Goal: Task Accomplishment & Management: Use online tool/utility

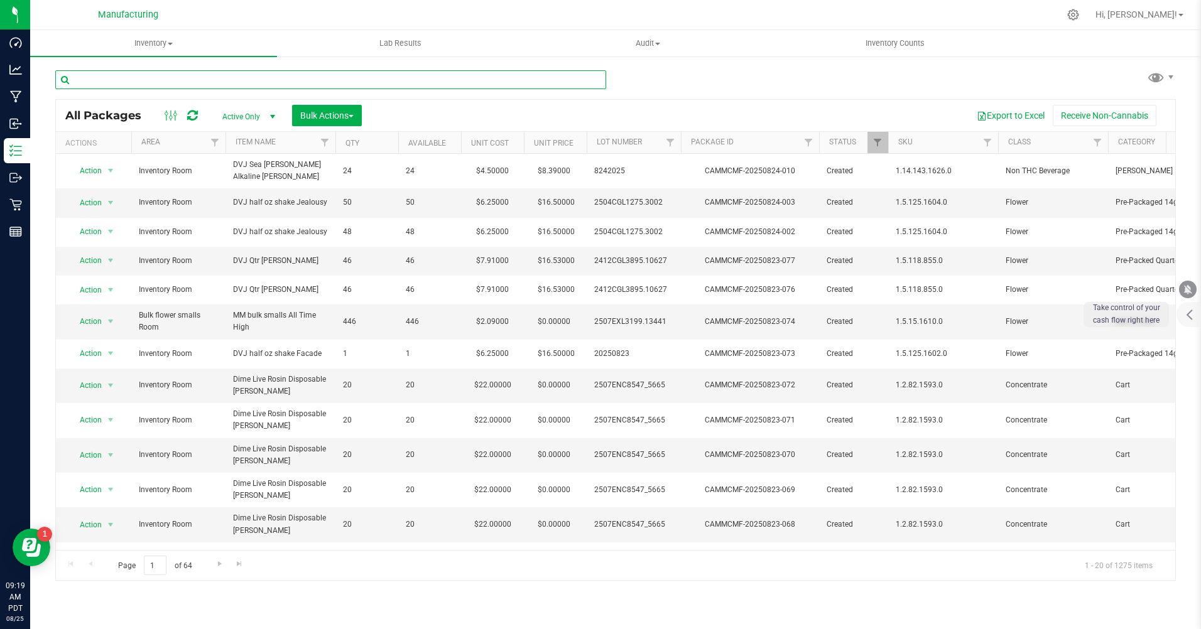
click at [124, 83] on input "text" at bounding box center [330, 79] width 551 height 19
click at [256, 119] on span "Active Only" at bounding box center [246, 117] width 69 height 18
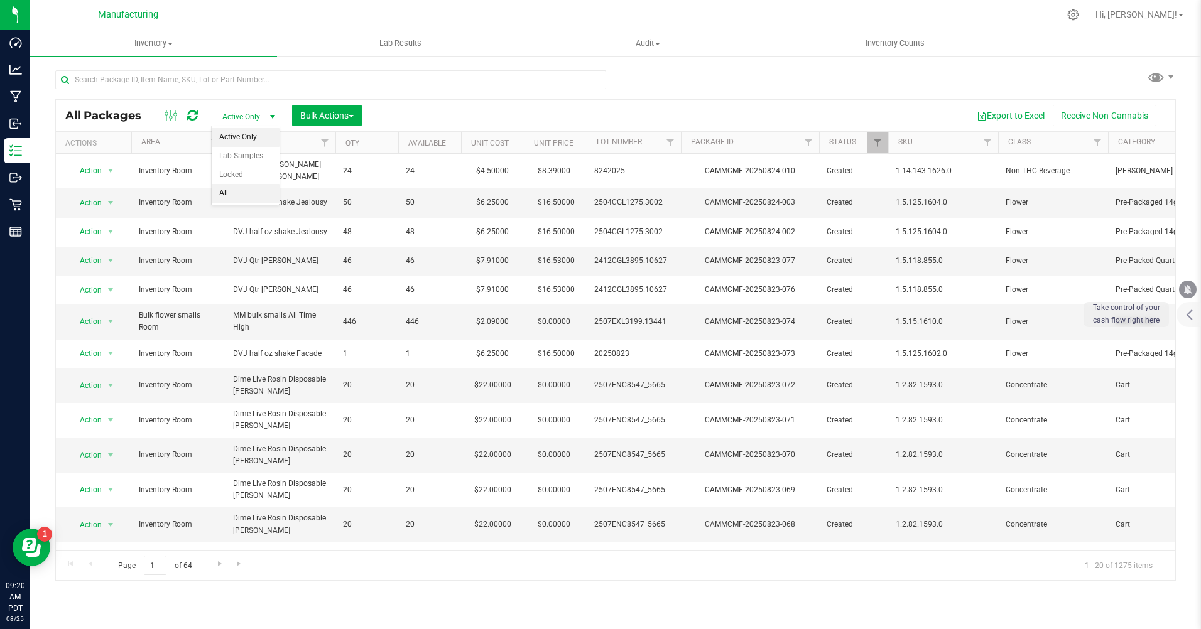
click at [223, 189] on li "All" at bounding box center [246, 193] width 68 height 19
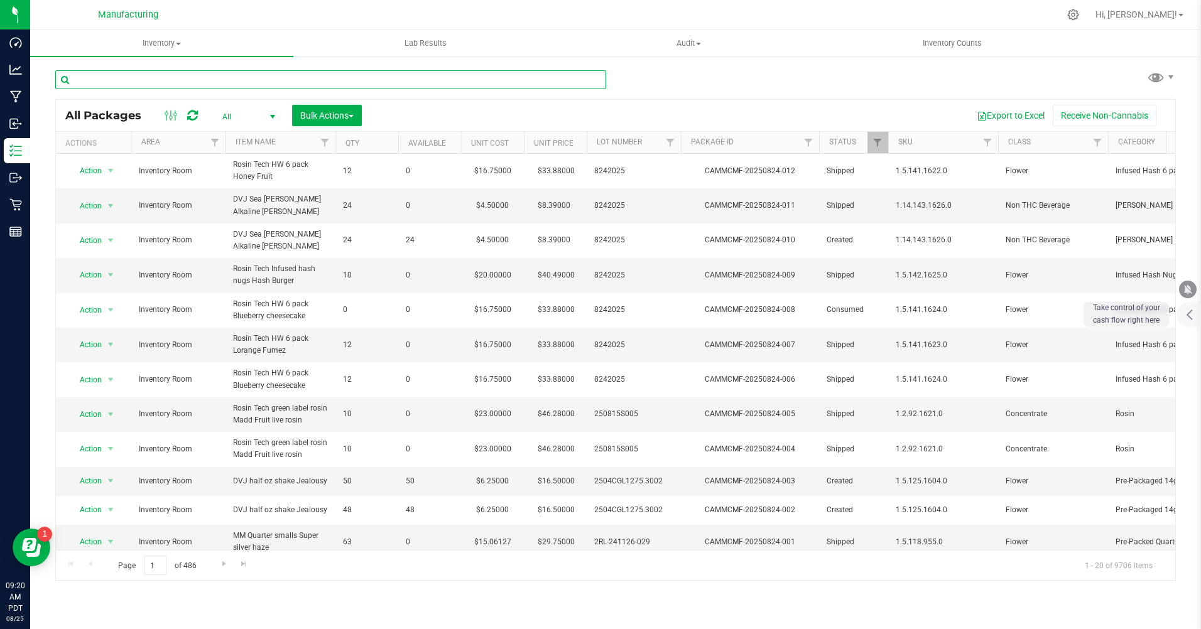
click at [139, 86] on input "text" at bounding box center [330, 79] width 551 height 19
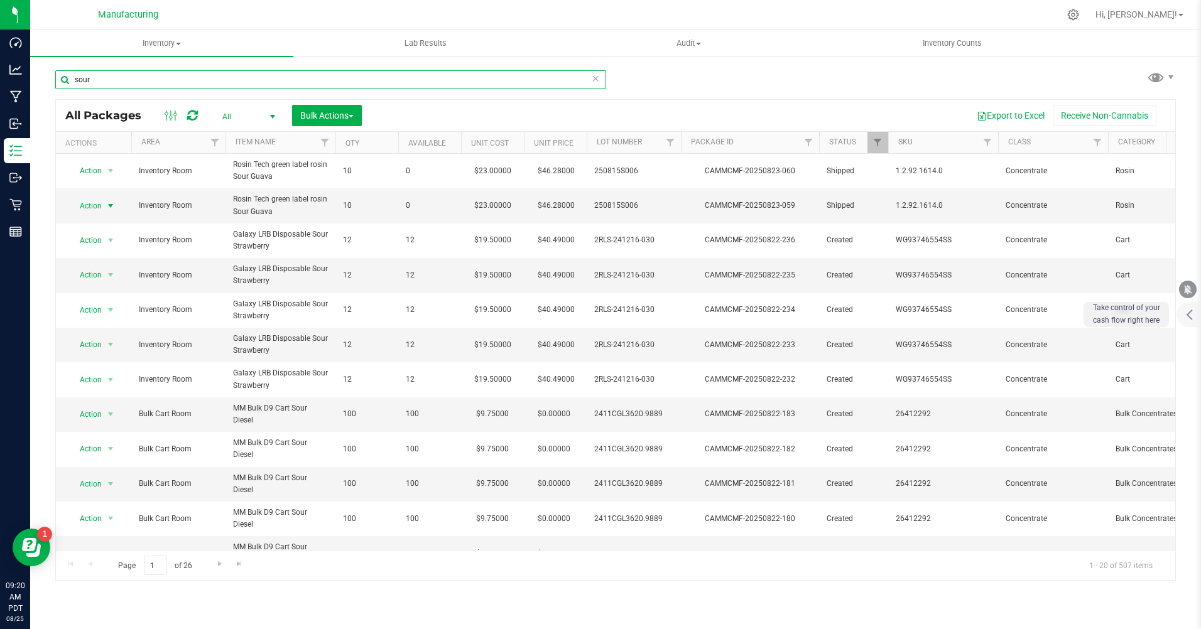
type input "sour"
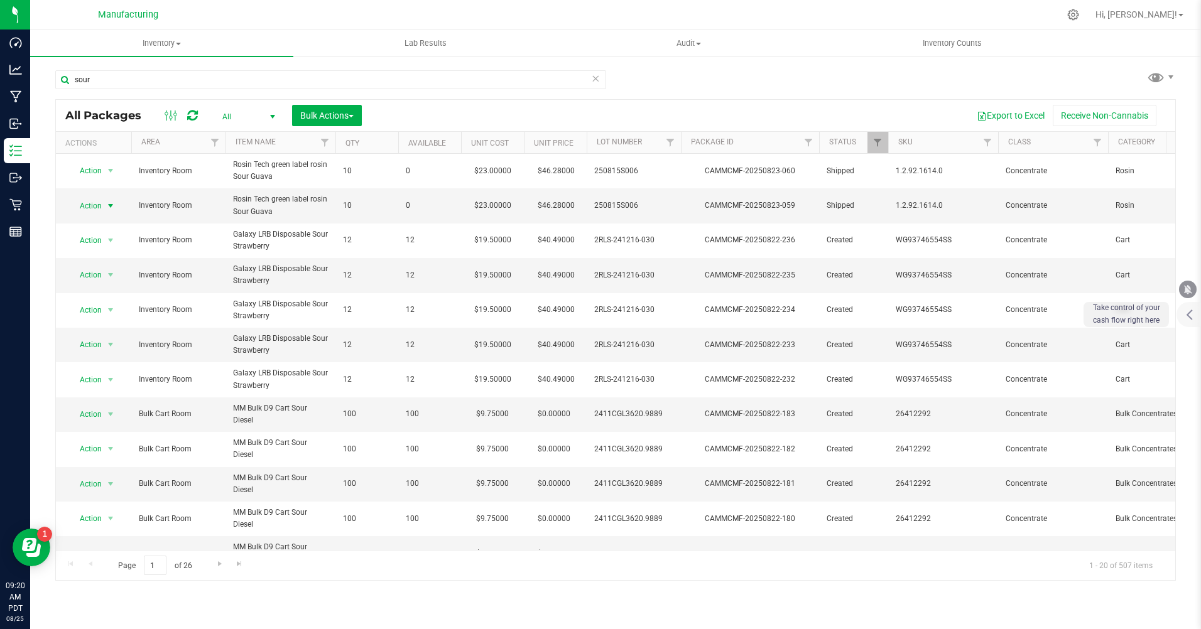
click at [87, 201] on span "Action" at bounding box center [85, 206] width 34 height 18
click at [92, 278] on li "Print package label" at bounding box center [109, 282] width 80 height 19
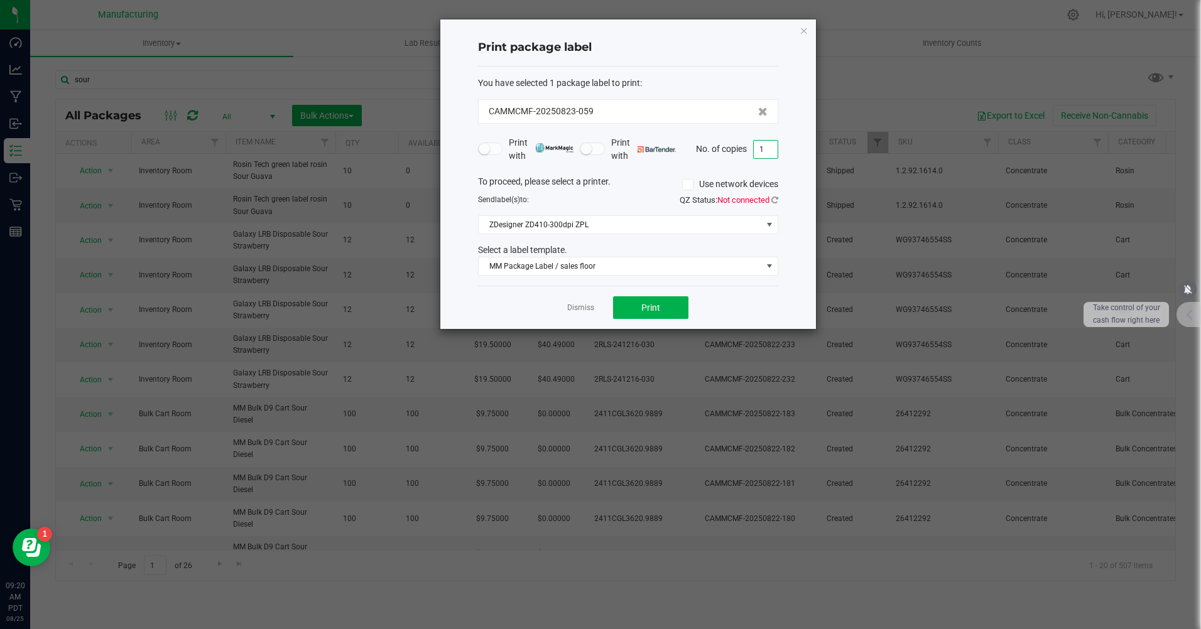
click at [769, 147] on input "1" at bounding box center [766, 150] width 24 height 18
type input "10"
click at [661, 312] on button "Print" at bounding box center [650, 307] width 75 height 23
click at [805, 33] on icon "button" at bounding box center [804, 30] width 9 height 15
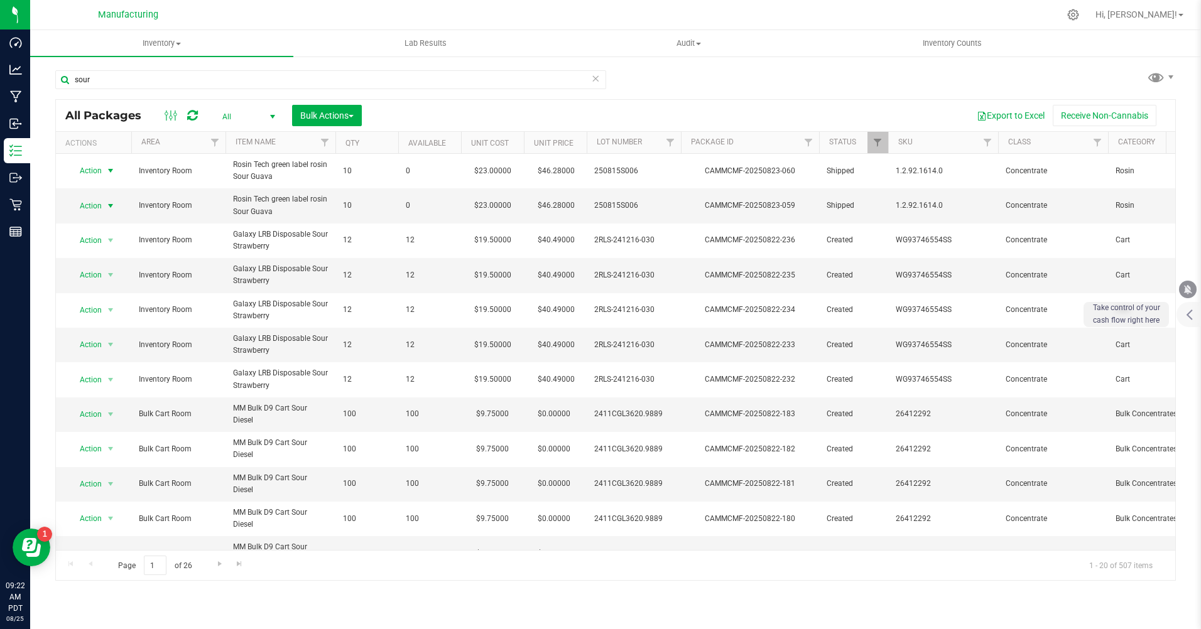
click at [96, 171] on span "Action" at bounding box center [85, 171] width 34 height 18
click at [87, 251] on li "Print package label" at bounding box center [109, 248] width 80 height 19
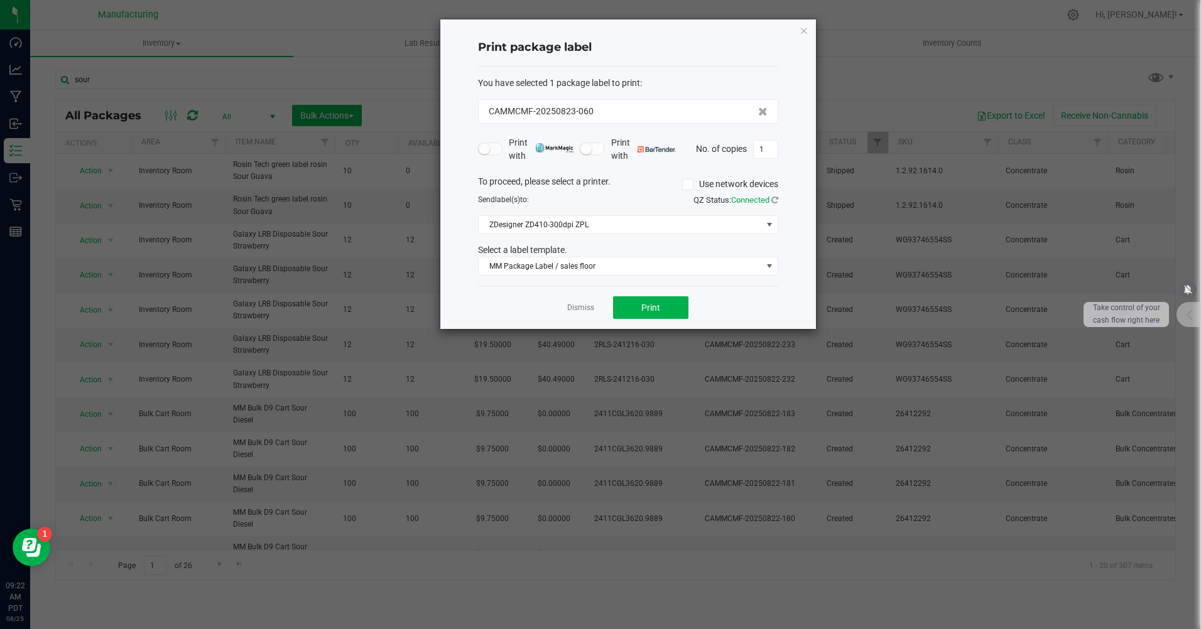
click at [767, 148] on input "1" at bounding box center [766, 150] width 24 height 18
type input "10"
click at [631, 308] on button "Print" at bounding box center [650, 307] width 75 height 23
click at [803, 28] on icon "button" at bounding box center [804, 30] width 9 height 15
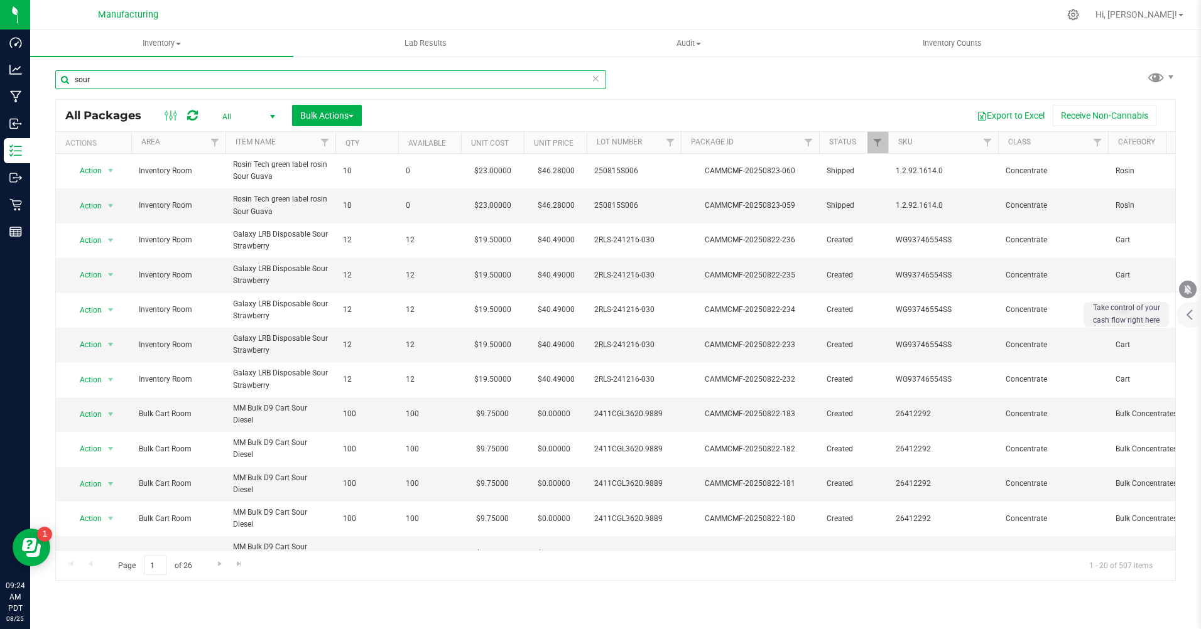
click at [109, 77] on input "sour" at bounding box center [330, 79] width 551 height 19
type input "s"
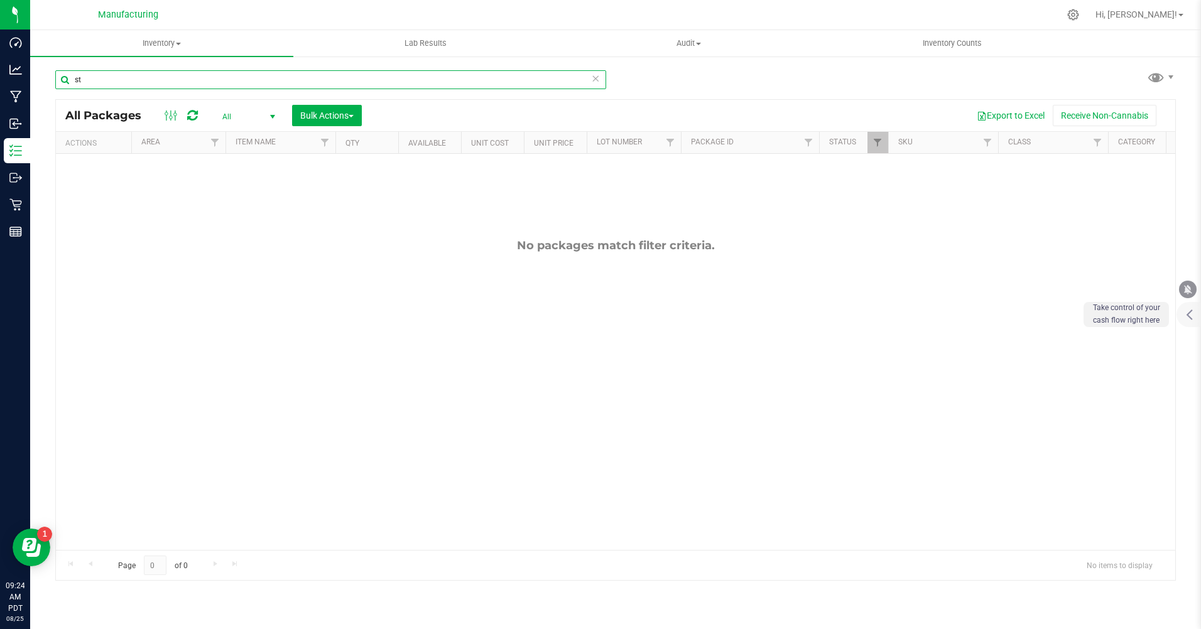
type input "s"
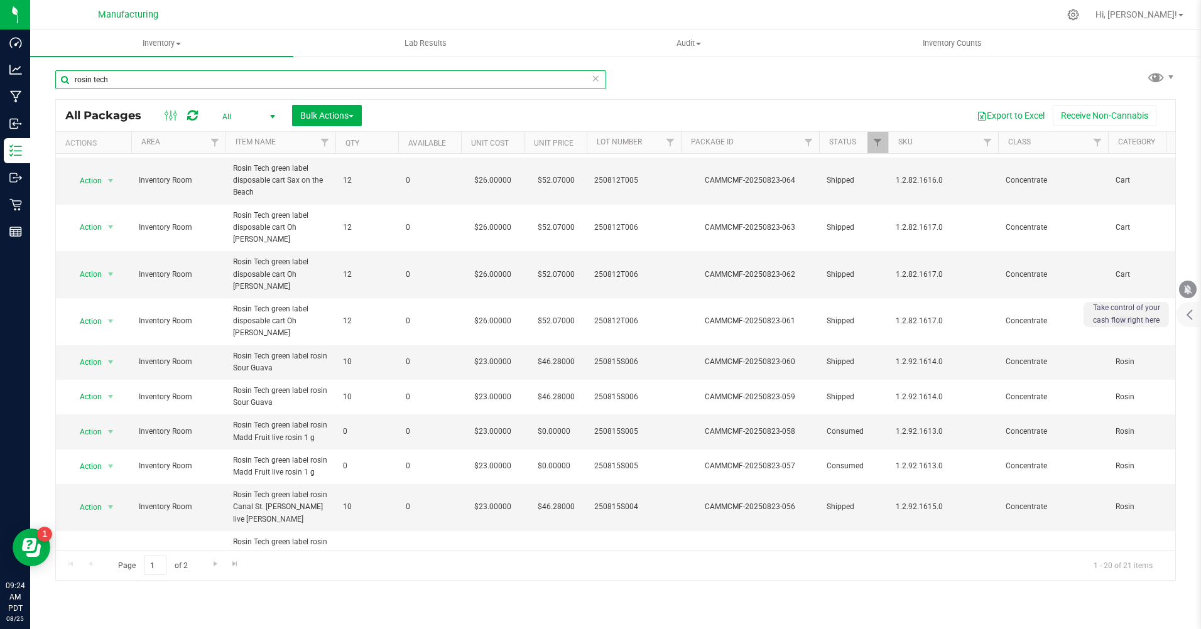
scroll to position [344, 0]
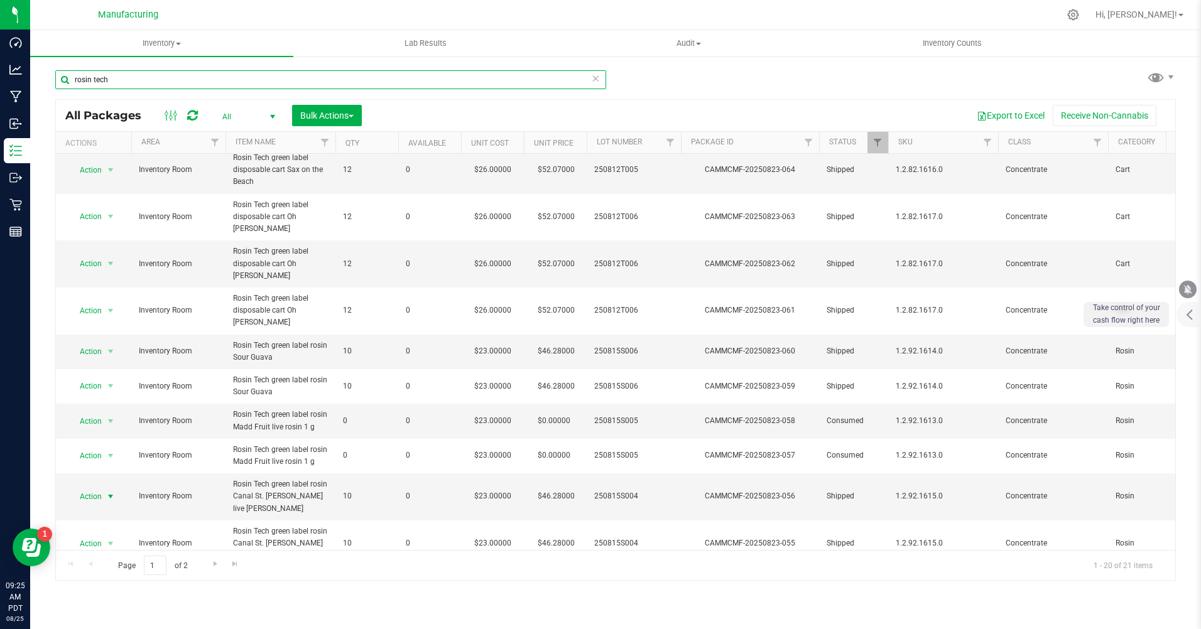
type input "rosin tech"
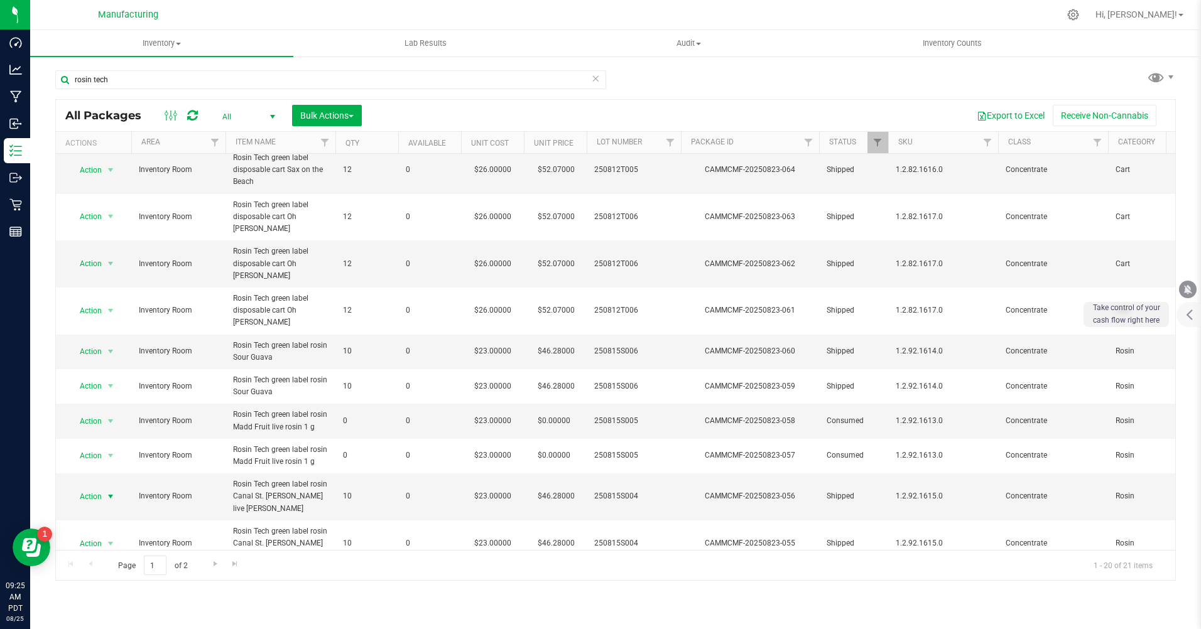
click at [89, 488] on span "Action" at bounding box center [85, 497] width 34 height 18
click at [79, 531] on li "Print package label" at bounding box center [109, 531] width 80 height 19
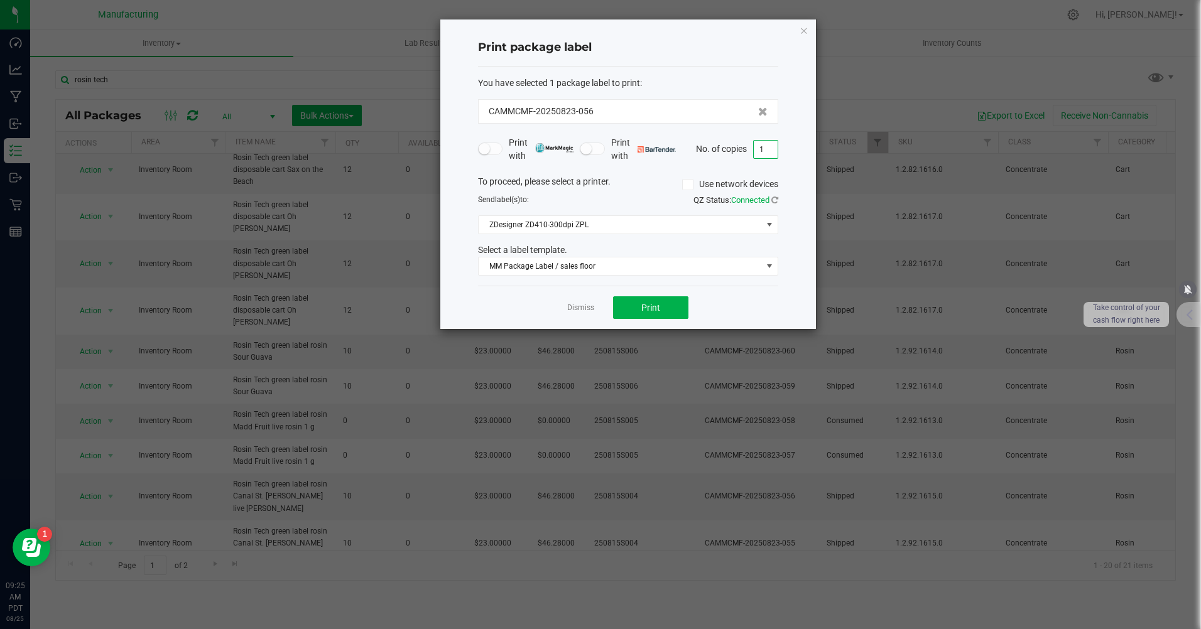
click at [766, 149] on input "1" at bounding box center [766, 150] width 24 height 18
type input "10"
click at [667, 303] on button "Print" at bounding box center [650, 307] width 75 height 23
click at [806, 33] on icon "button" at bounding box center [804, 30] width 9 height 15
